Goal: Task Accomplishment & Management: Manage account settings

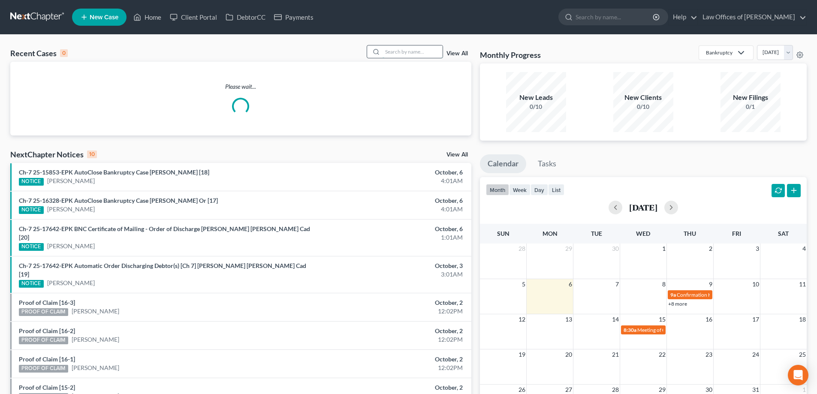
click at [399, 53] on input "search" at bounding box center [413, 51] width 60 height 12
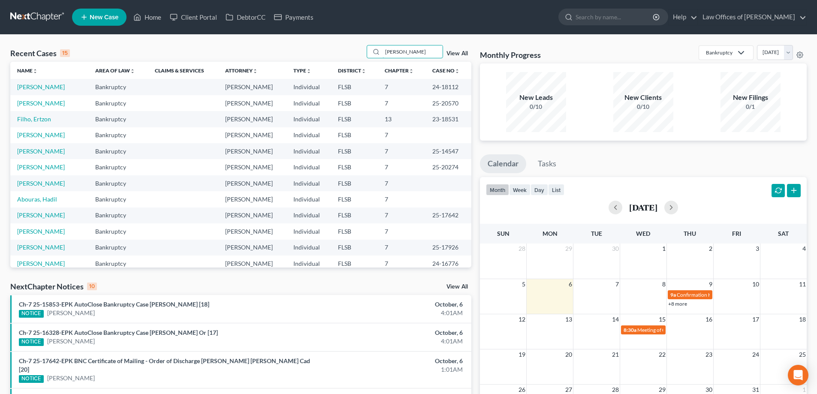
type input "godfrey"
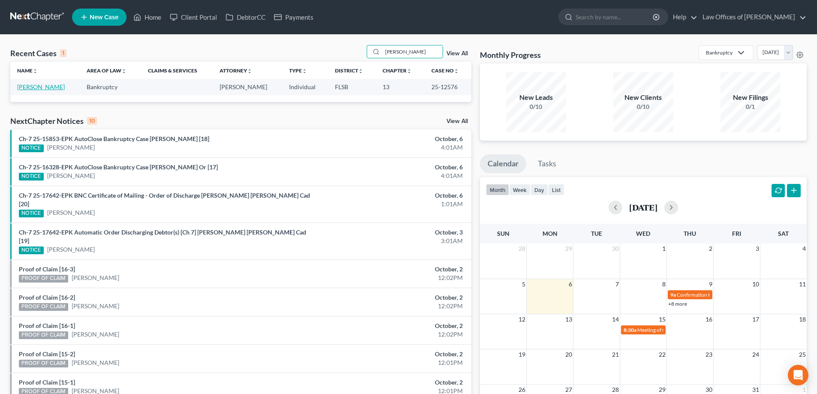
click at [48, 85] on link "[PERSON_NAME]" at bounding box center [41, 86] width 48 height 7
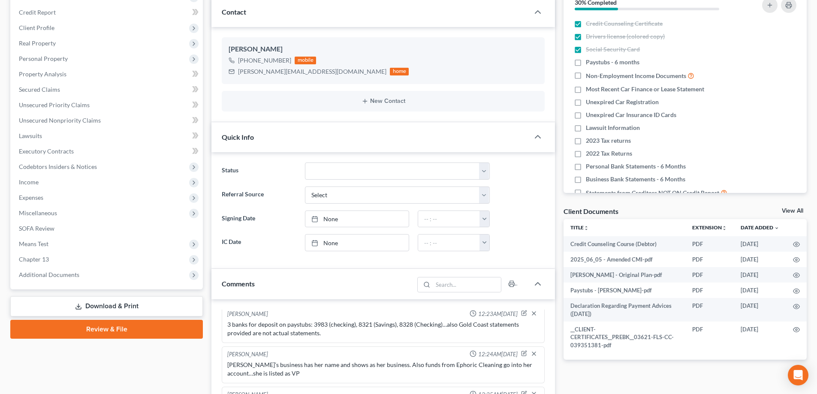
scroll to position [129, 0]
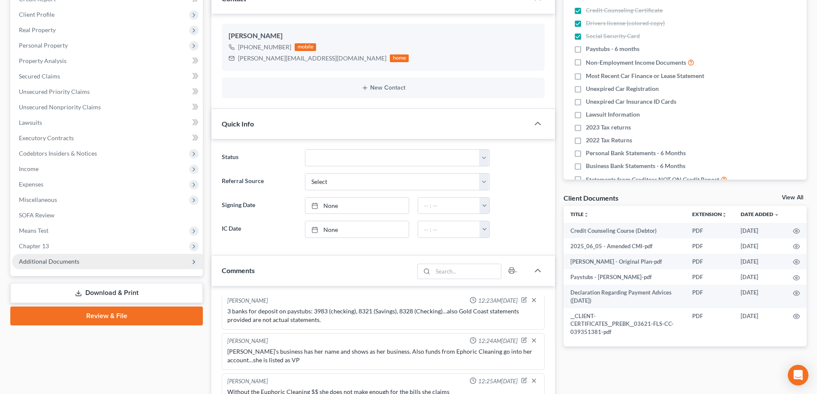
click at [46, 266] on span "Additional Documents" at bounding box center [107, 261] width 191 height 15
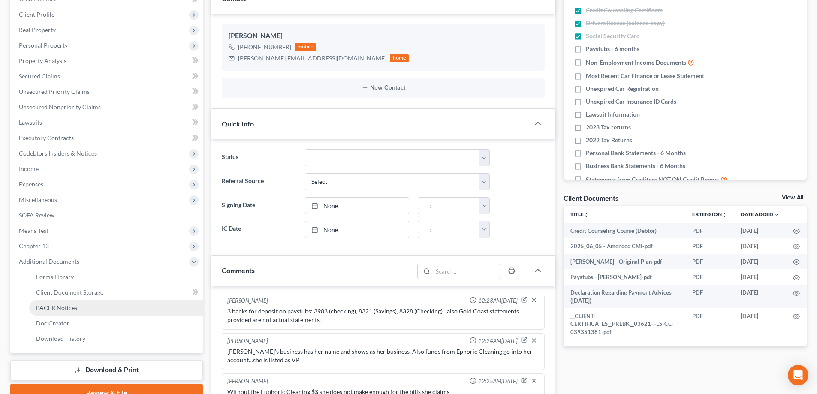
click at [57, 311] on link "PACER Notices" at bounding box center [116, 307] width 174 height 15
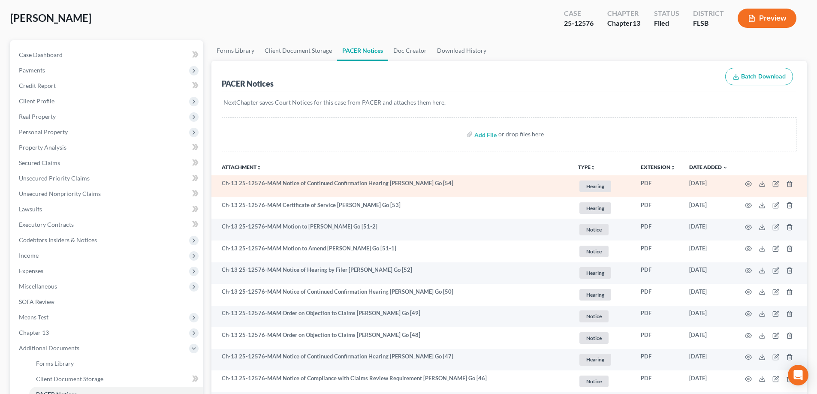
scroll to position [43, 0]
click at [747, 183] on icon "button" at bounding box center [748, 183] width 7 height 7
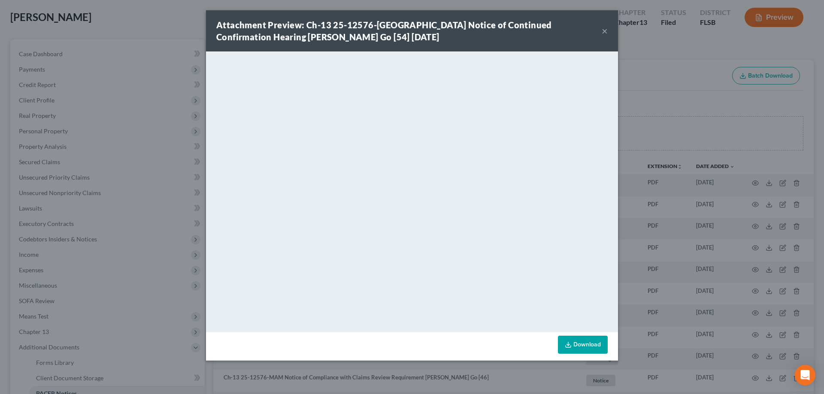
click at [605, 30] on button "×" at bounding box center [604, 31] width 6 height 10
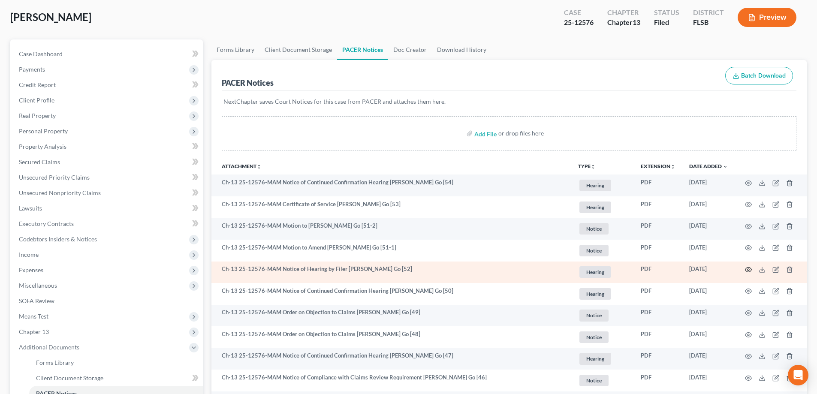
click at [748, 272] on icon "button" at bounding box center [748, 269] width 7 height 7
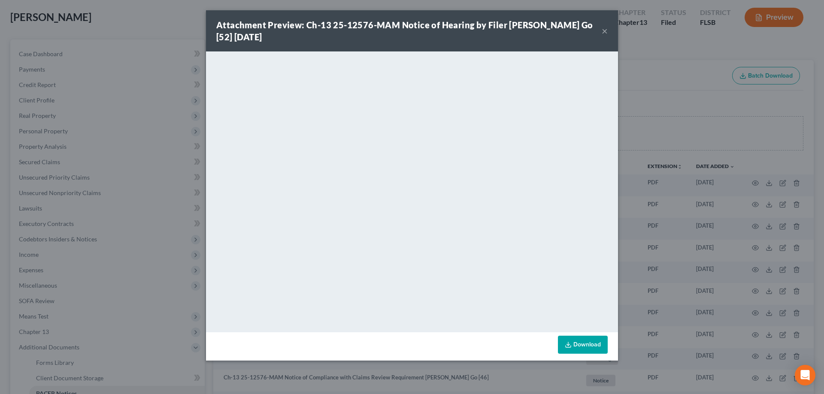
click at [607, 30] on button "×" at bounding box center [604, 31] width 6 height 10
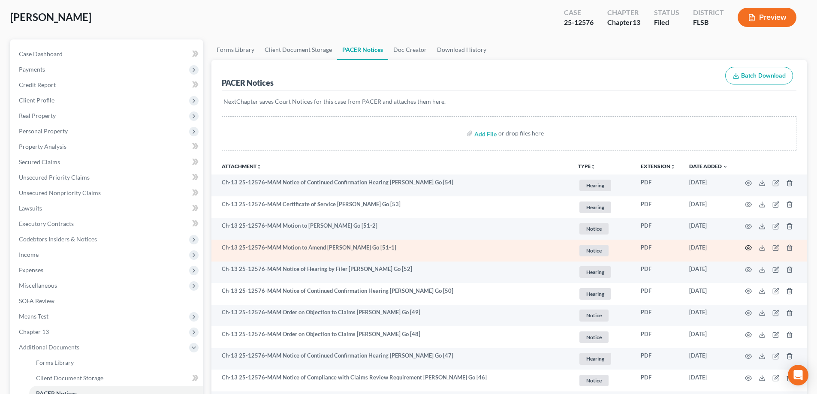
click at [750, 248] on icon "button" at bounding box center [748, 248] width 7 height 7
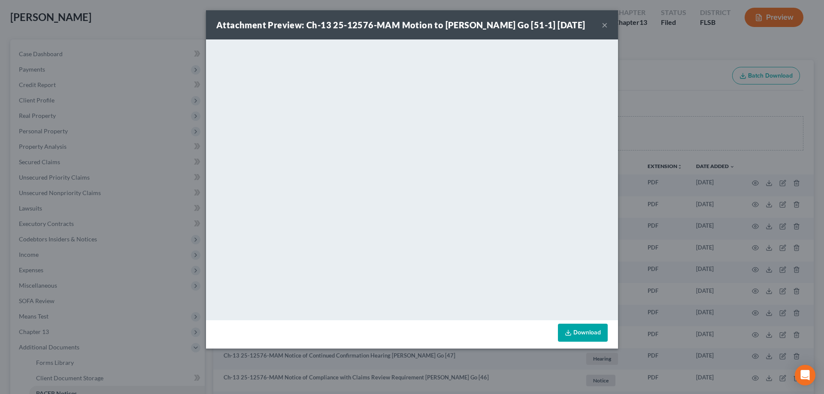
click at [602, 27] on button "×" at bounding box center [604, 25] width 6 height 10
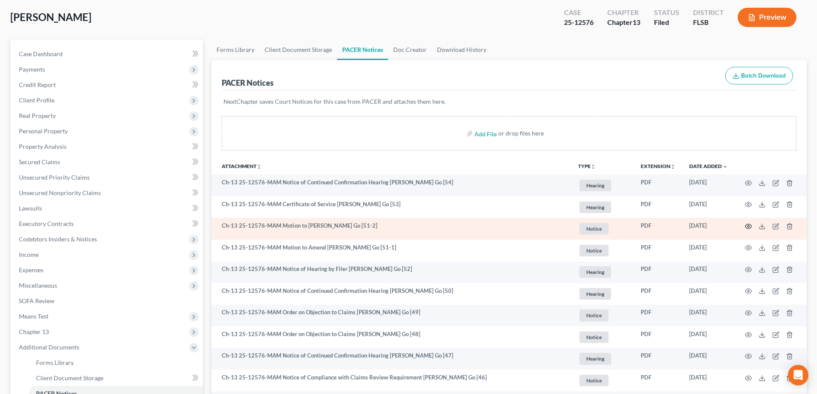
click at [749, 229] on icon "button" at bounding box center [748, 226] width 7 height 7
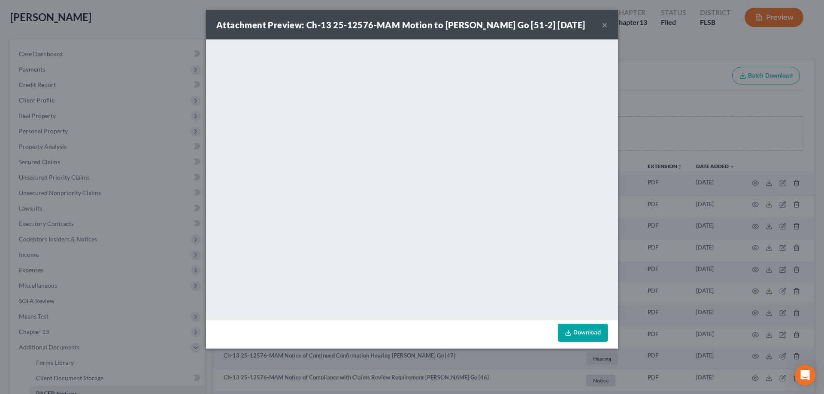
click at [604, 27] on button "×" at bounding box center [604, 25] width 6 height 10
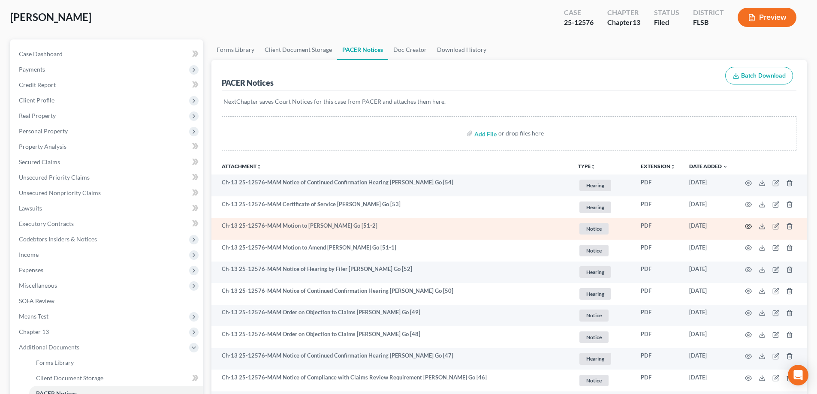
click at [750, 228] on icon "button" at bounding box center [748, 226] width 7 height 7
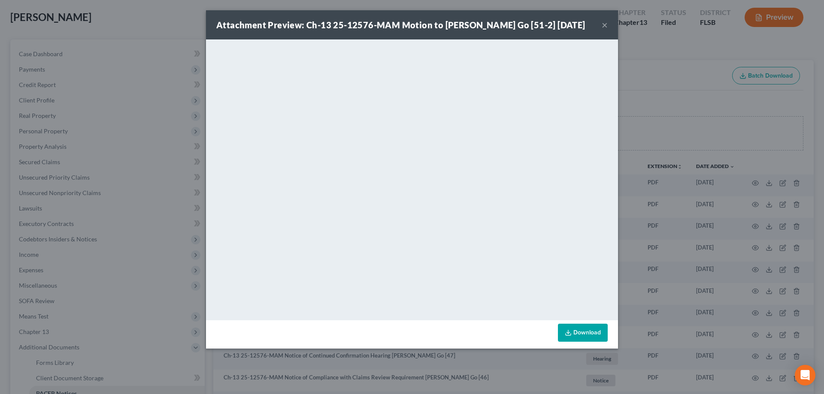
click at [604, 29] on button "×" at bounding box center [604, 25] width 6 height 10
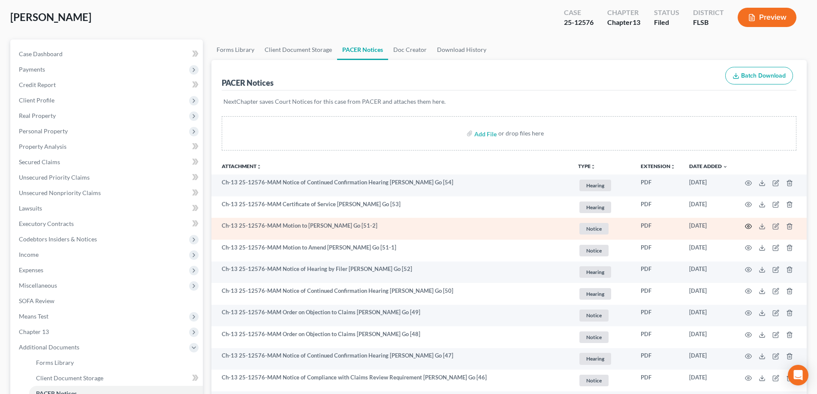
click at [749, 224] on icon "button" at bounding box center [749, 226] width 6 height 5
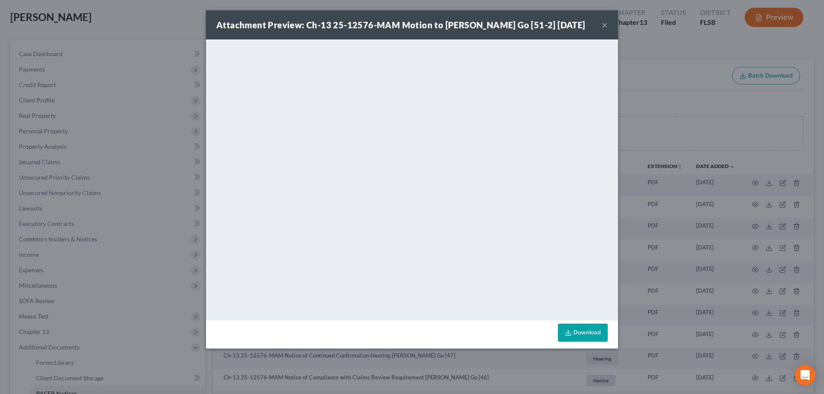
click at [604, 30] on button "×" at bounding box center [604, 25] width 6 height 10
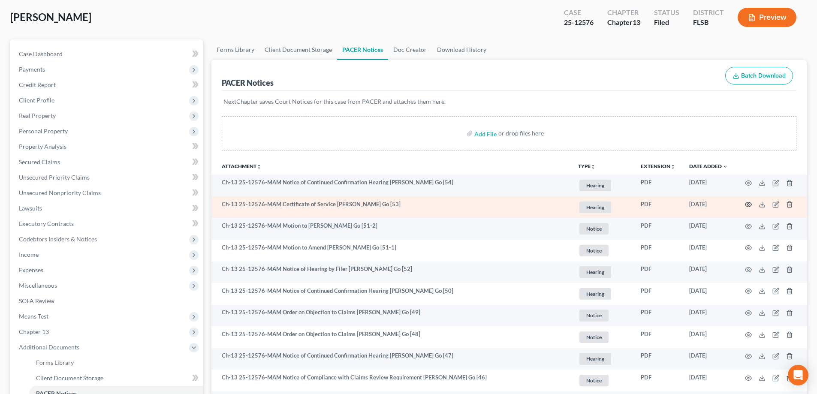
click at [748, 203] on icon "button" at bounding box center [748, 204] width 7 height 7
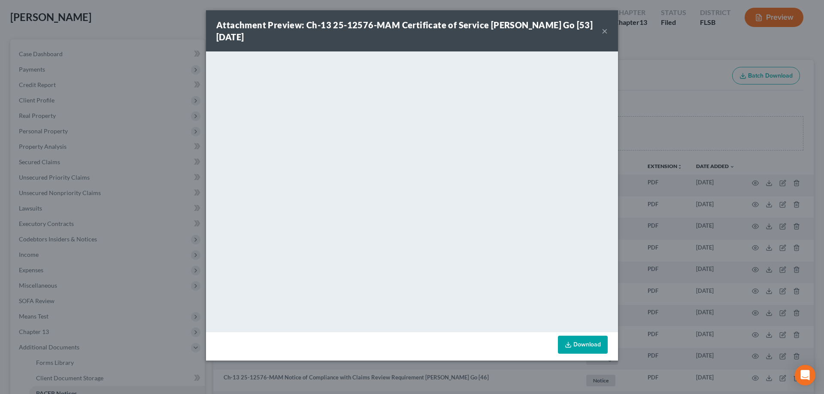
click at [604, 32] on button "×" at bounding box center [604, 31] width 6 height 10
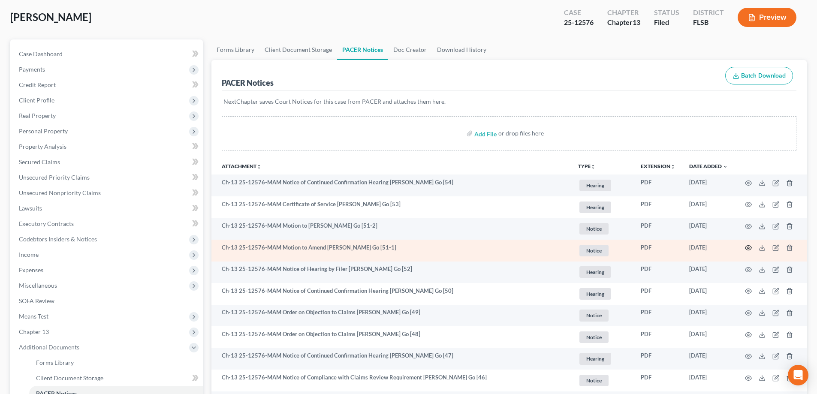
click at [750, 247] on icon "button" at bounding box center [748, 248] width 7 height 7
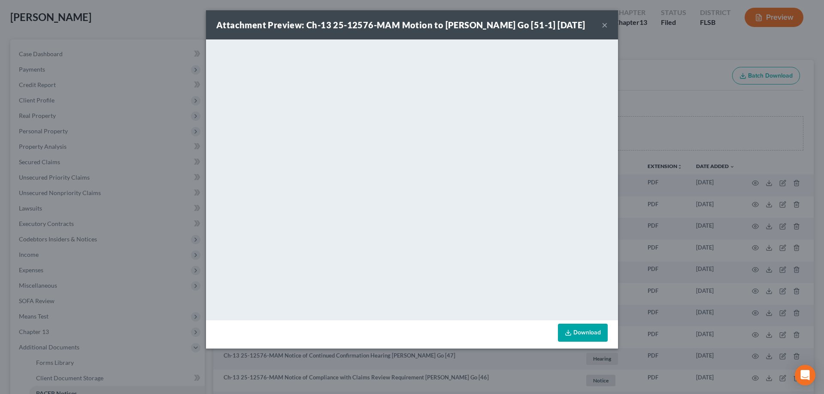
click at [602, 30] on button "×" at bounding box center [604, 25] width 6 height 10
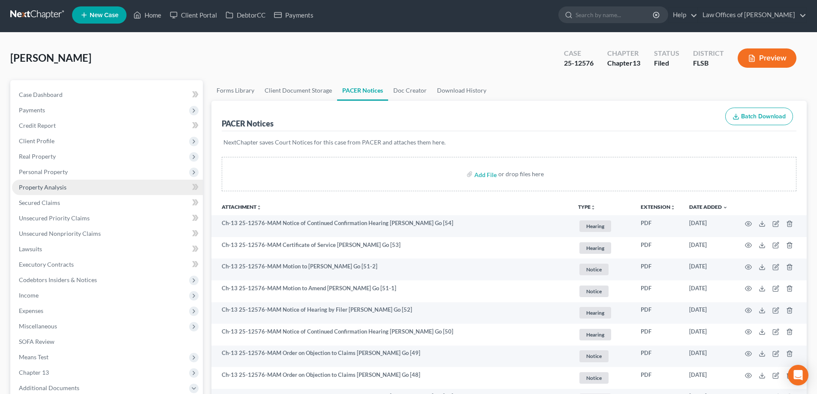
scroll to position [0, 0]
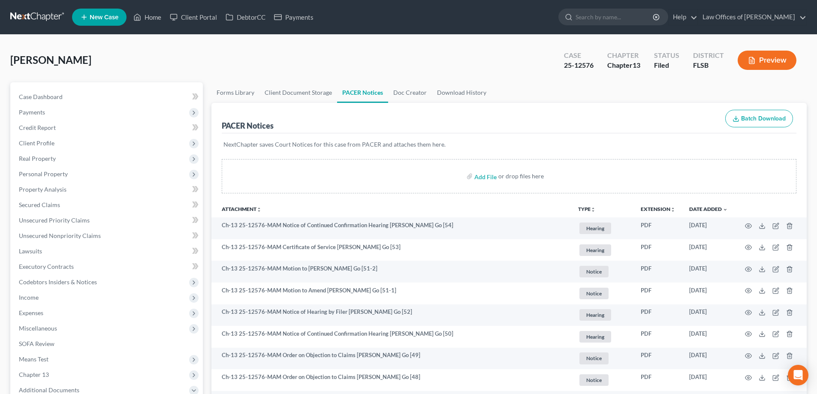
click at [39, 20] on link at bounding box center [37, 16] width 55 height 15
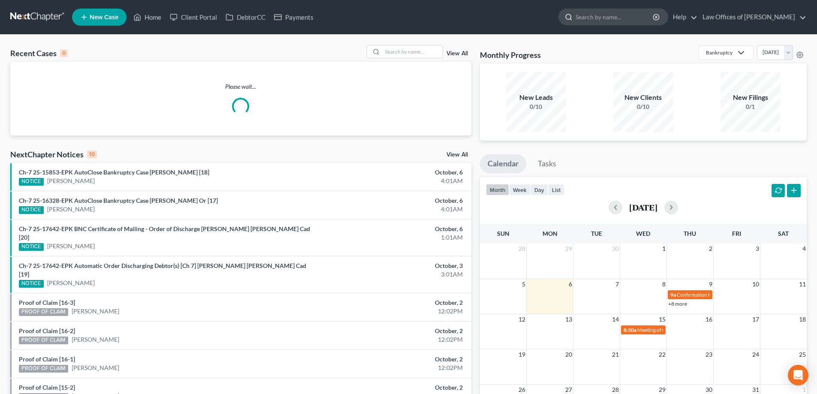
click at [629, 17] on input "search" at bounding box center [615, 17] width 79 height 16
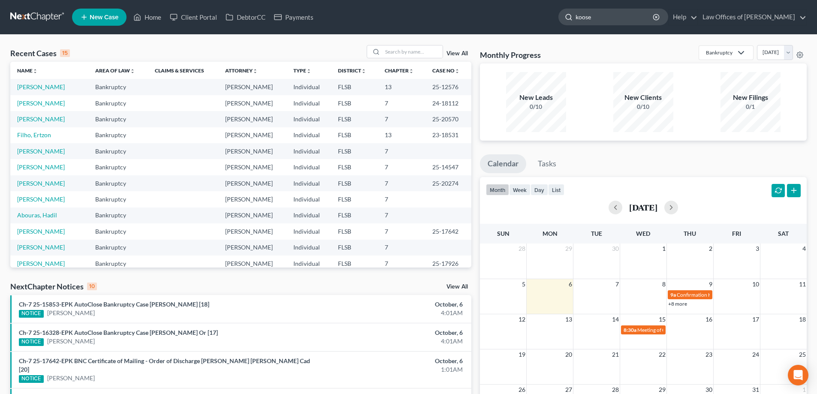
type input "[PERSON_NAME]"
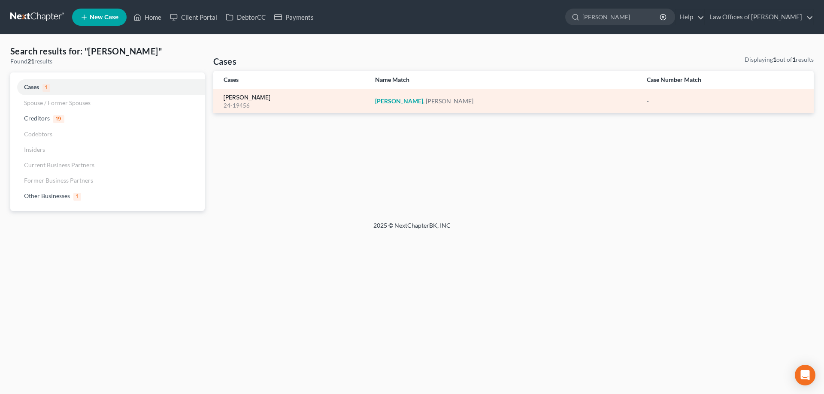
click at [239, 95] on link "[PERSON_NAME]" at bounding box center [247, 98] width 47 height 6
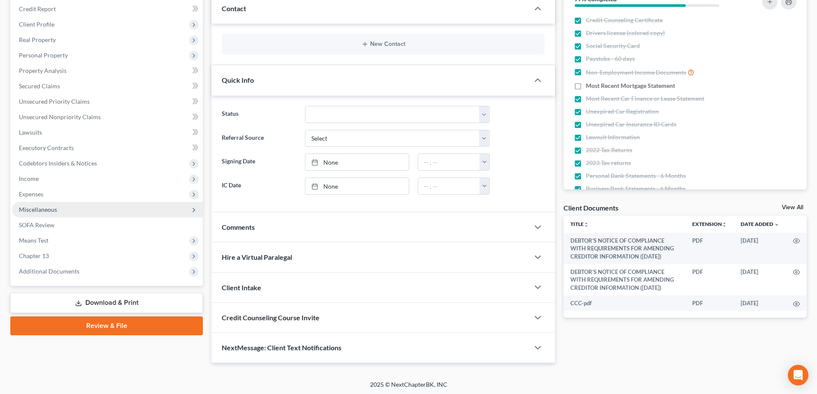
scroll to position [121, 0]
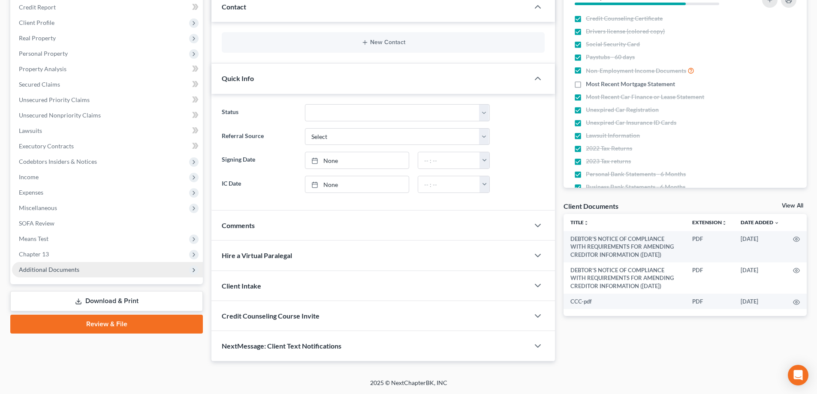
click at [68, 268] on span "Additional Documents" at bounding box center [49, 269] width 60 height 7
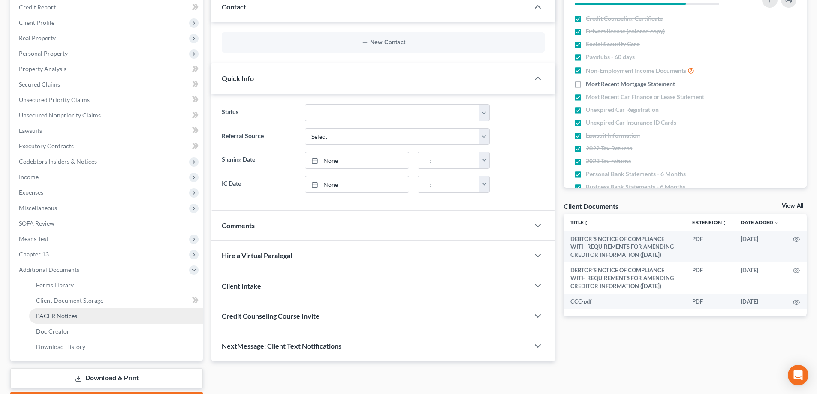
click at [52, 312] on span "PACER Notices" at bounding box center [56, 315] width 41 height 7
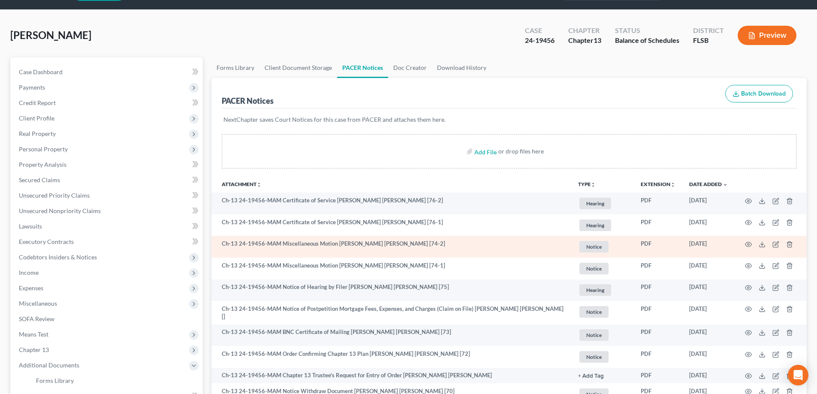
scroll to position [43, 0]
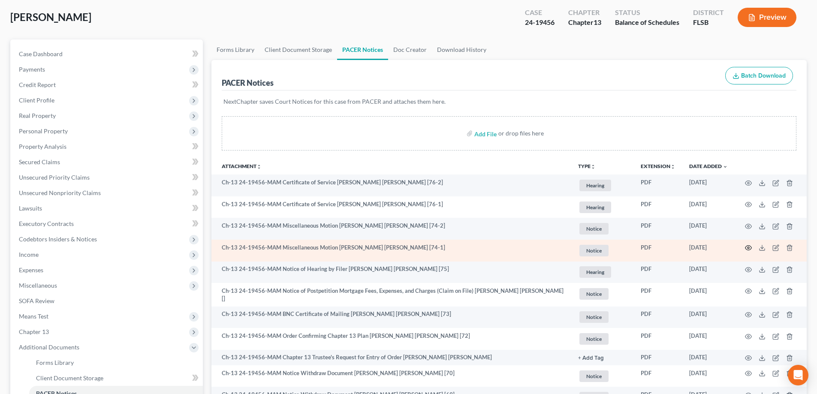
click at [747, 248] on icon "button" at bounding box center [748, 248] width 7 height 7
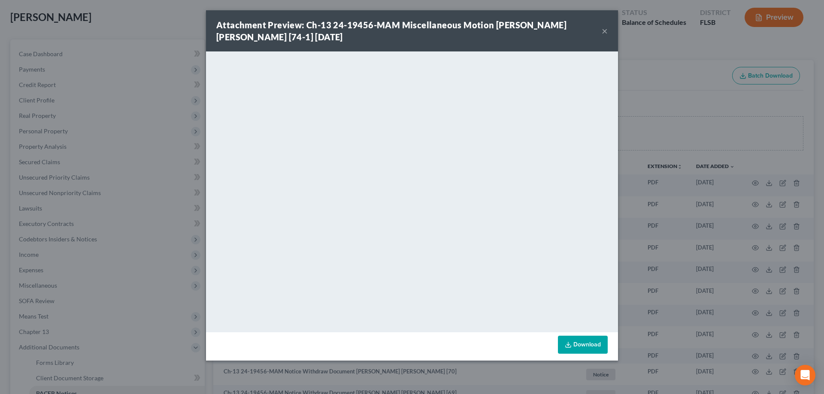
click at [605, 31] on button "×" at bounding box center [604, 31] width 6 height 10
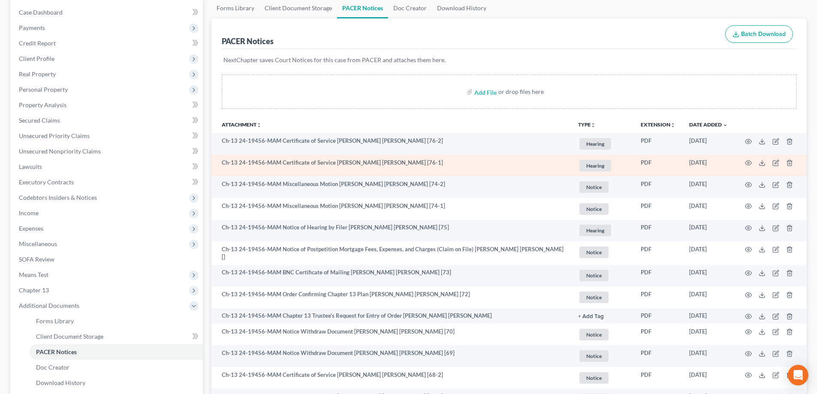
scroll to position [86, 0]
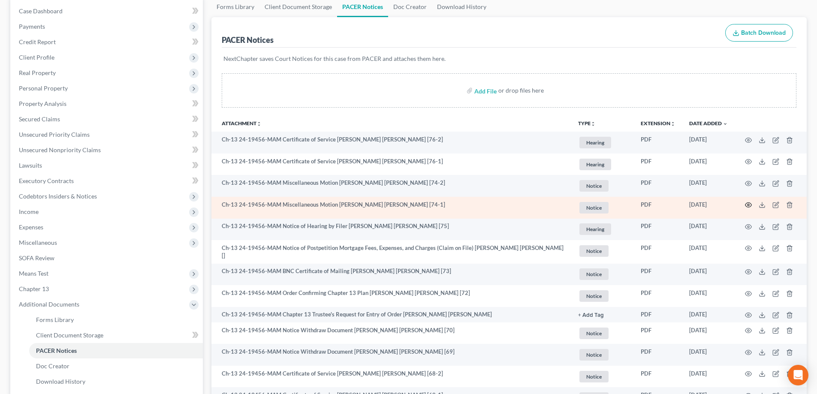
click at [749, 206] on circle "button" at bounding box center [749, 205] width 2 height 2
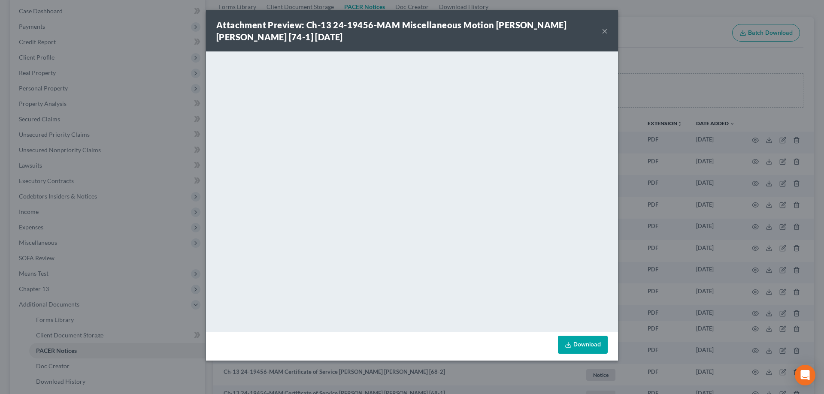
click at [603, 28] on button "×" at bounding box center [604, 31] width 6 height 10
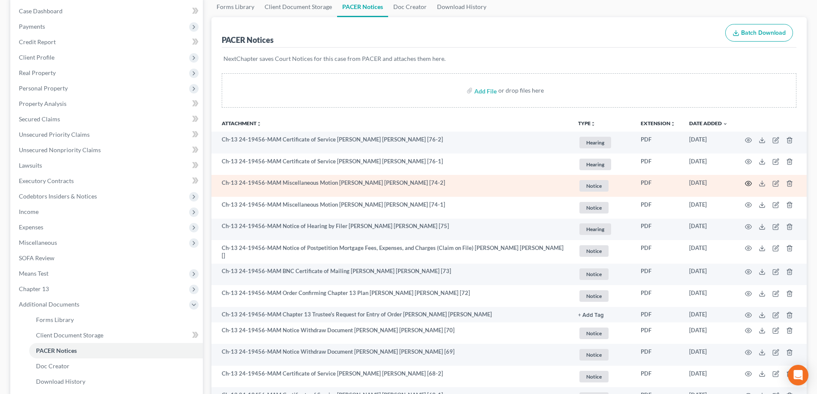
click at [747, 182] on icon "button" at bounding box center [749, 183] width 6 height 5
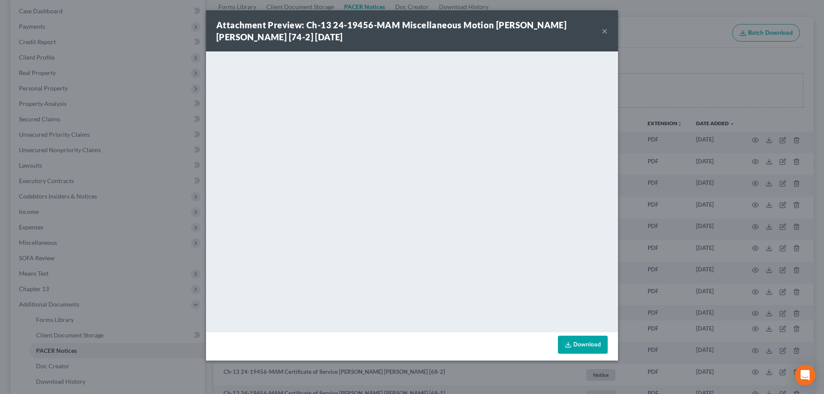
click at [604, 28] on button "×" at bounding box center [604, 31] width 6 height 10
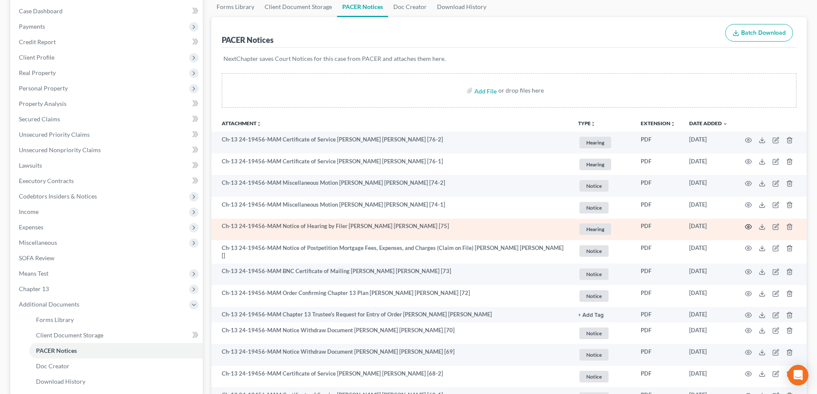
click at [749, 228] on icon "button" at bounding box center [748, 227] width 7 height 7
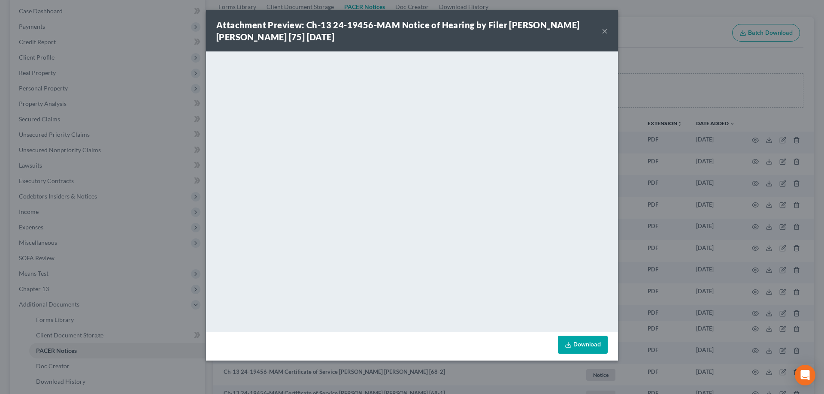
click at [604, 30] on button "×" at bounding box center [604, 31] width 6 height 10
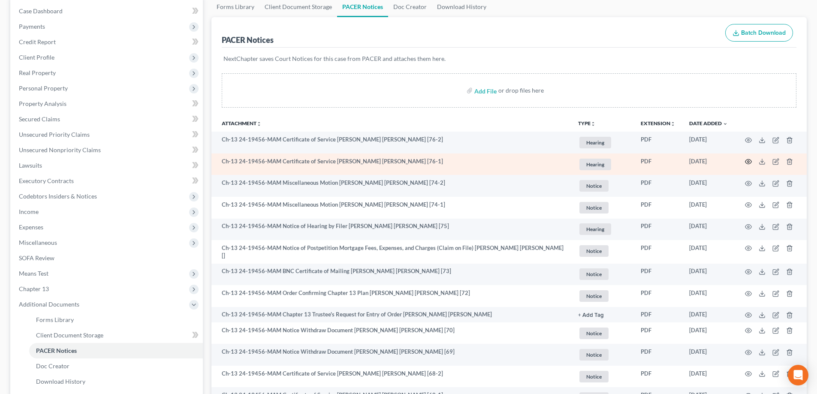
click at [749, 163] on circle "button" at bounding box center [749, 162] width 2 height 2
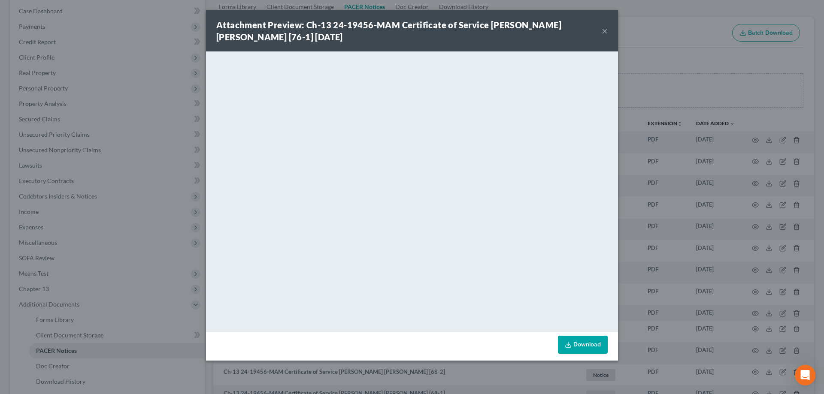
click at [603, 32] on button "×" at bounding box center [604, 31] width 6 height 10
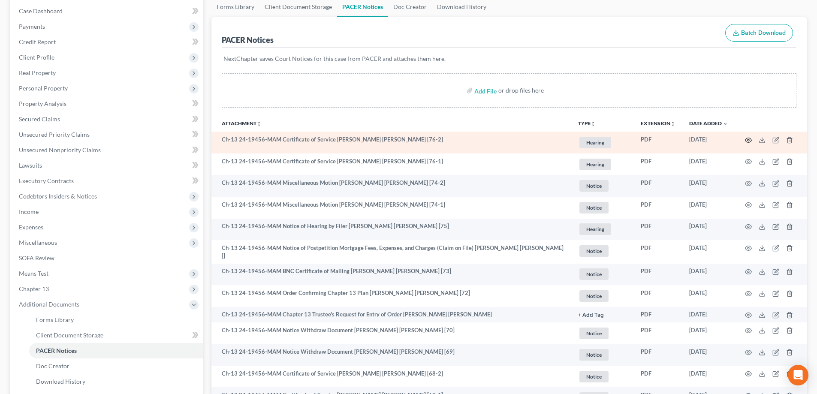
click at [751, 139] on icon "button" at bounding box center [748, 140] width 7 height 7
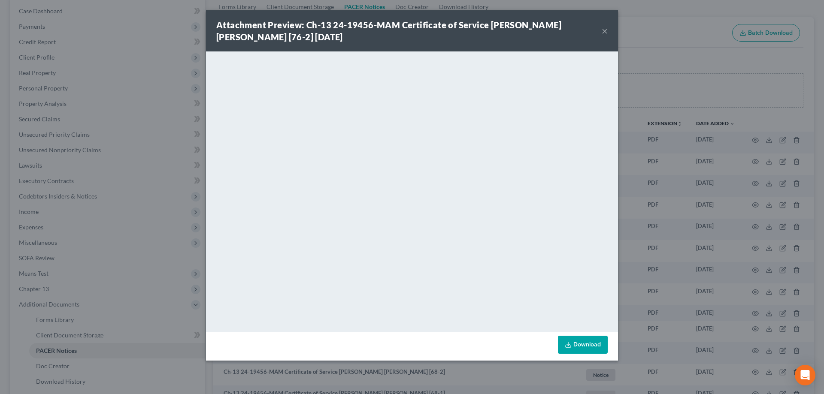
click at [602, 31] on button "×" at bounding box center [604, 31] width 6 height 10
